Goal: Navigation & Orientation: Find specific page/section

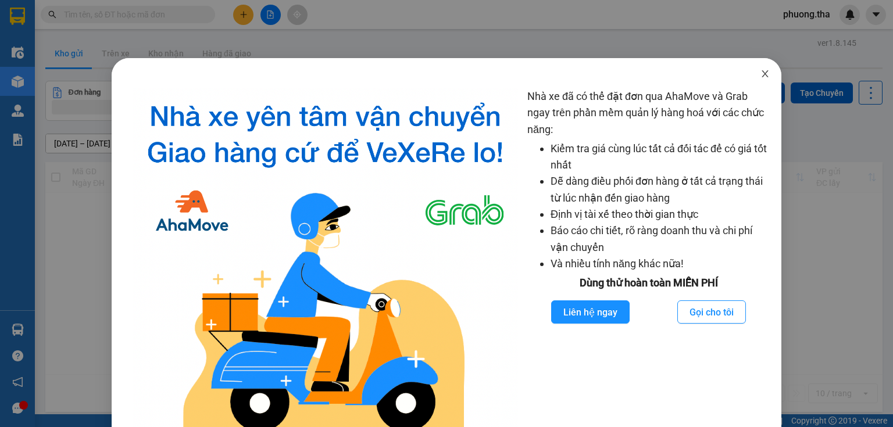
click at [761, 74] on icon "close" at bounding box center [764, 73] width 6 height 7
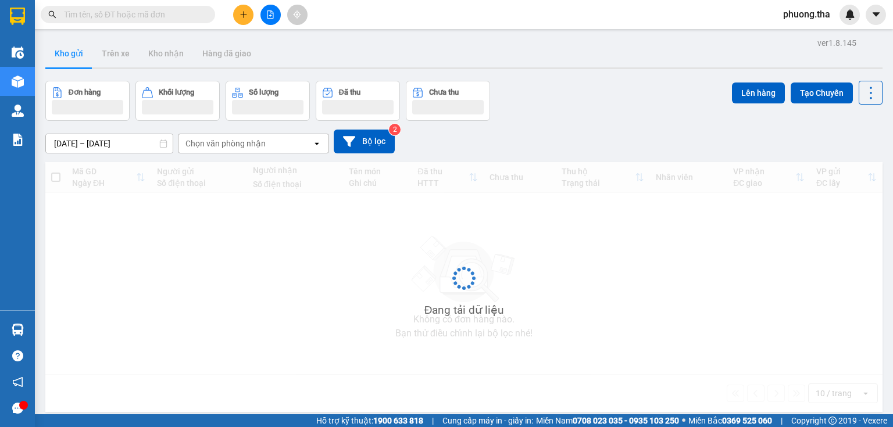
click at [872, 17] on div "Nhà xe đã có thể đặt đơn qua AhaMove và Grab ngay trên phần mềm quản lý hàng ho…" at bounding box center [446, 213] width 893 height 427
click at [881, 16] on div "Nhà xe đã có thể đặt đơn qua AhaMove và Grab ngay trên phần mềm quản lý hàng ho…" at bounding box center [446, 213] width 893 height 427
click at [874, 20] on div "Nhà xe đã có thể đặt đơn qua AhaMove và Grab ngay trên phần mềm quản lý hàng ho…" at bounding box center [446, 213] width 893 height 427
click at [878, 14] on div "Nhà xe đã có thể đặt đơn qua AhaMove và Grab ngay trên phần mềm quản lý hàng ho…" at bounding box center [446, 213] width 893 height 427
click at [876, 21] on div "Nhà xe đã có thể đặt đơn qua AhaMove và Grab ngay trên phần mềm quản lý hàng ho…" at bounding box center [446, 213] width 893 height 427
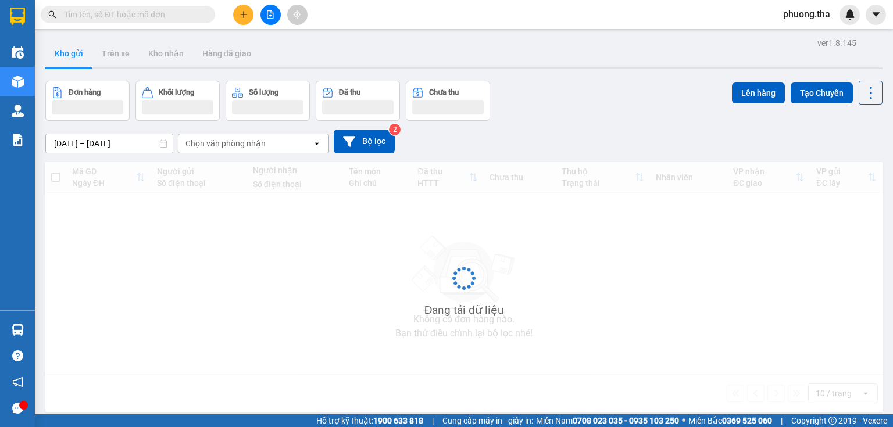
click at [878, 16] on div "Nhà xe đã có thể đặt đơn qua AhaMove và Grab ngay trên phần mềm quản lý hàng ho…" at bounding box center [446, 213] width 893 height 427
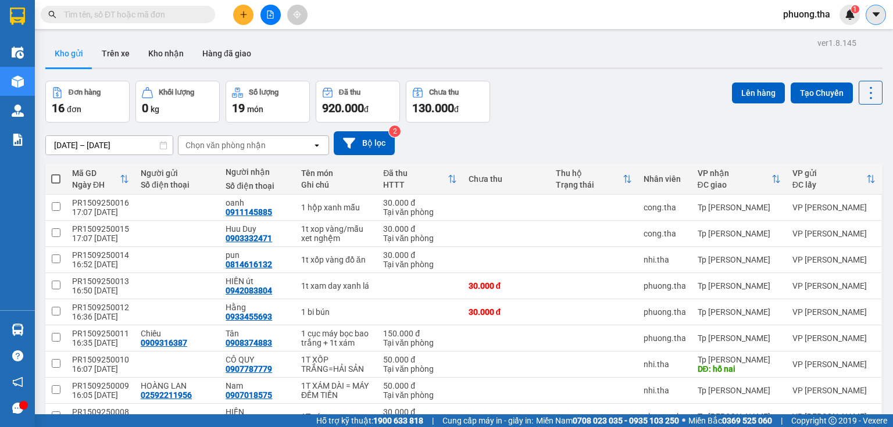
click at [874, 15] on icon "caret-down" at bounding box center [876, 14] width 10 height 10
